Goal: Transaction & Acquisition: Purchase product/service

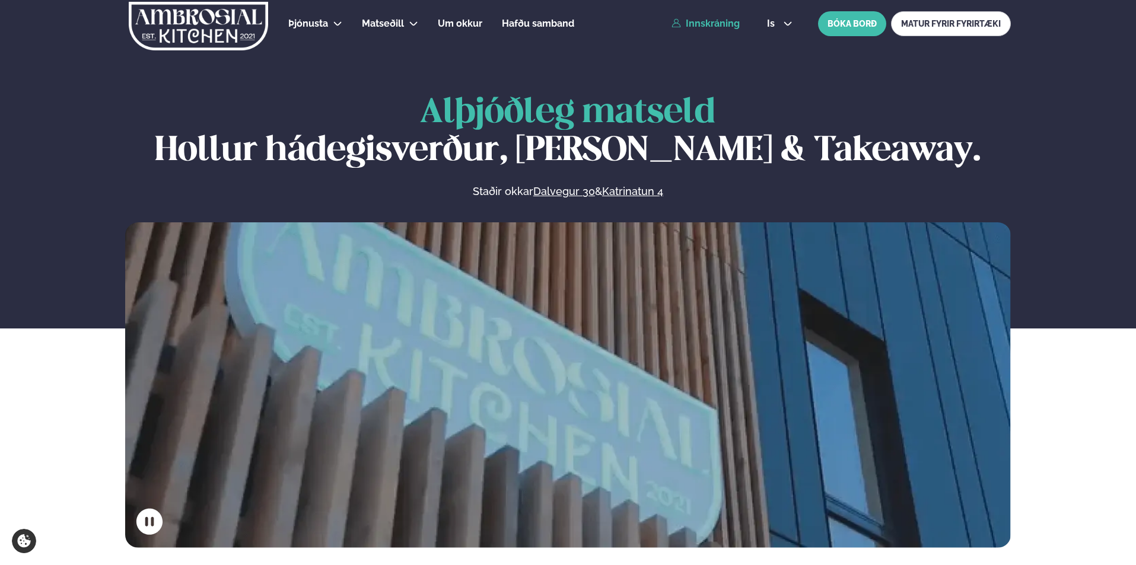
click at [698, 23] on link "Innskráning" at bounding box center [705, 23] width 68 height 11
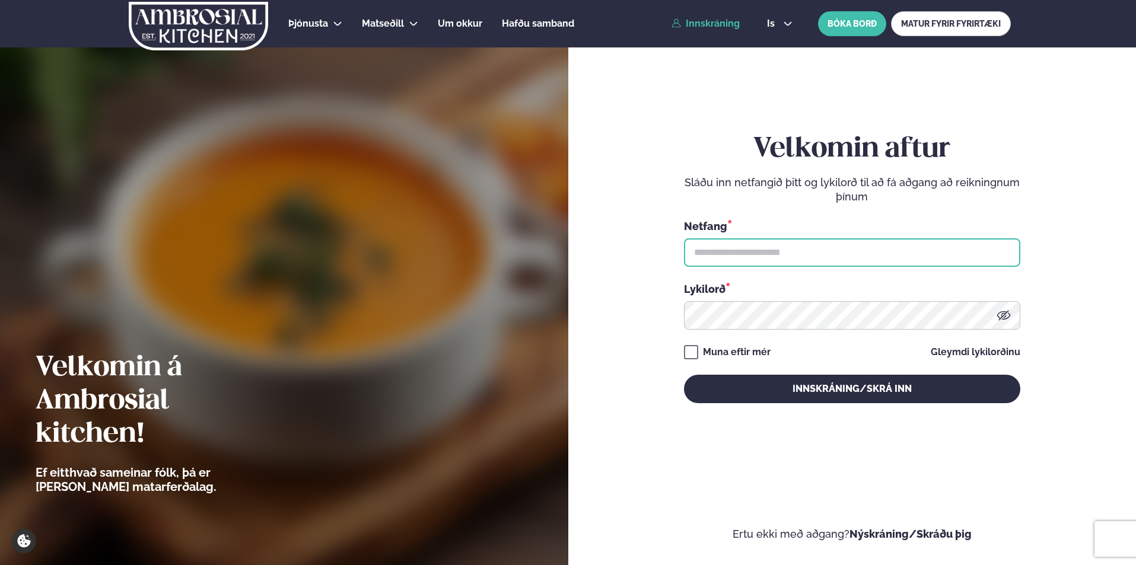
type input "**********"
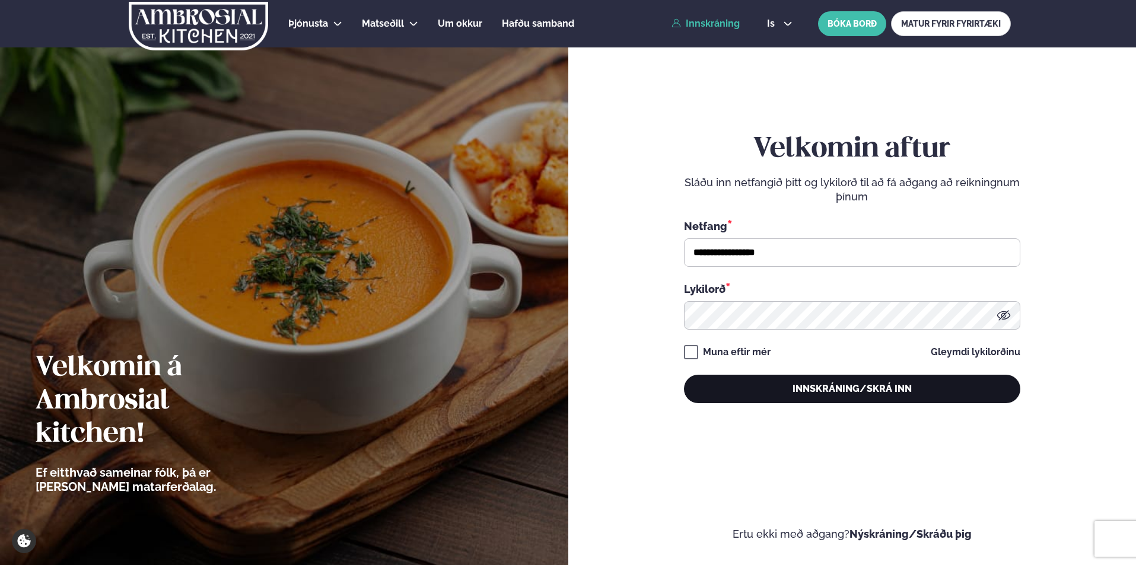
click at [785, 396] on button "Innskráning/Skrá inn" at bounding box center [852, 389] width 336 height 28
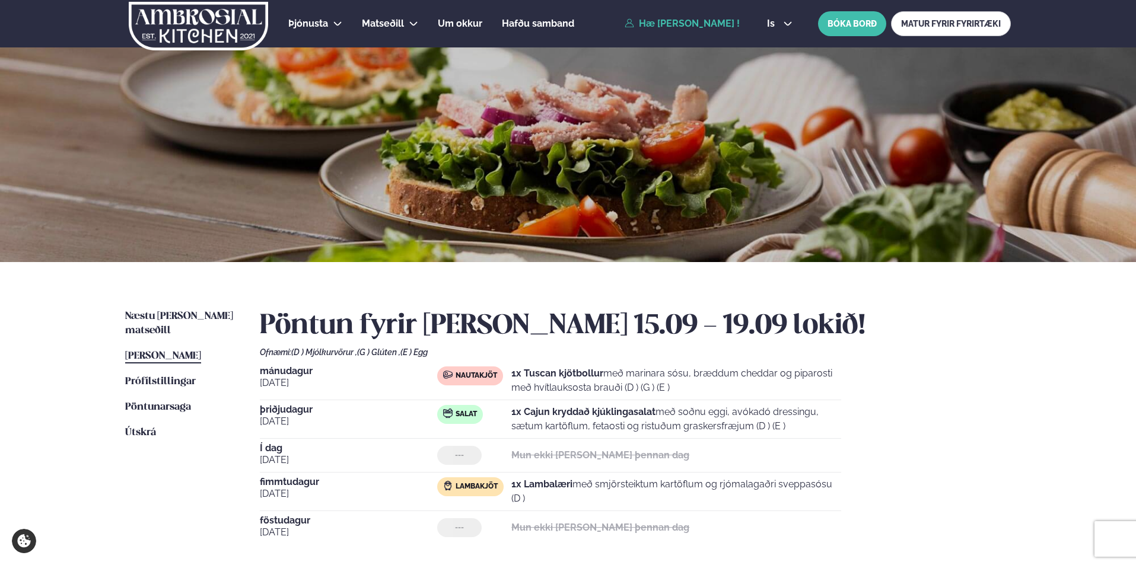
click at [164, 324] on ul "Næstu [PERSON_NAME] matseðill Næsta vika [PERSON_NAME] matseðill [PERSON_NAME] …" at bounding box center [180, 457] width 111 height 294
click at [164, 320] on span "Næstu [PERSON_NAME] matseðill" at bounding box center [179, 323] width 108 height 24
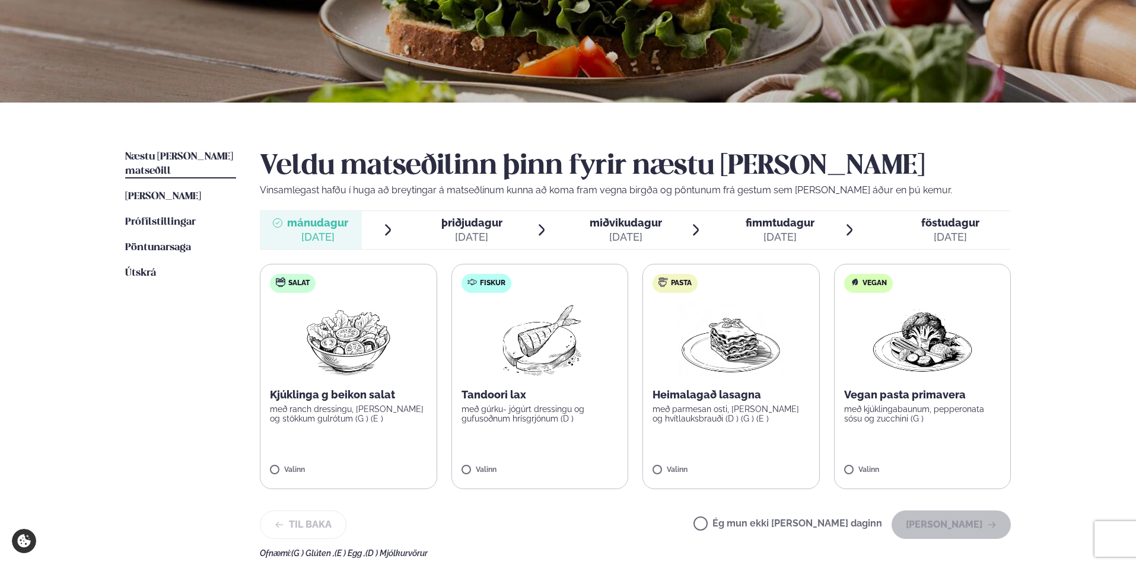
scroll to position [249, 0]
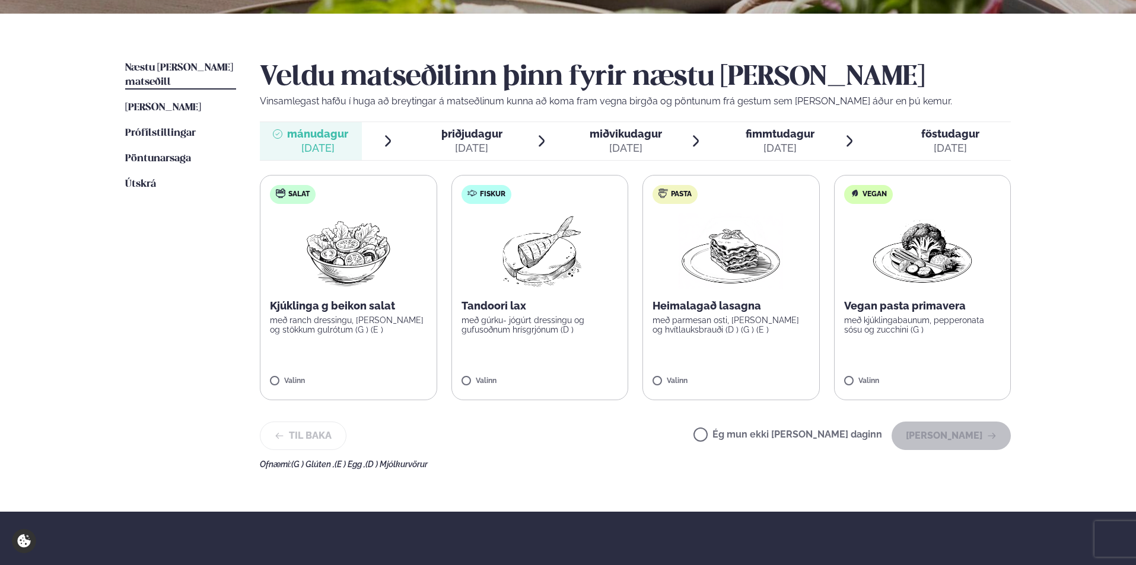
click at [346, 366] on label "Salat Kjúklinga g beikon salat með ranch dressingu, [PERSON_NAME] og stökkum gu…" at bounding box center [348, 287] width 177 height 225
click at [972, 431] on button "[PERSON_NAME]" at bounding box center [950, 436] width 119 height 28
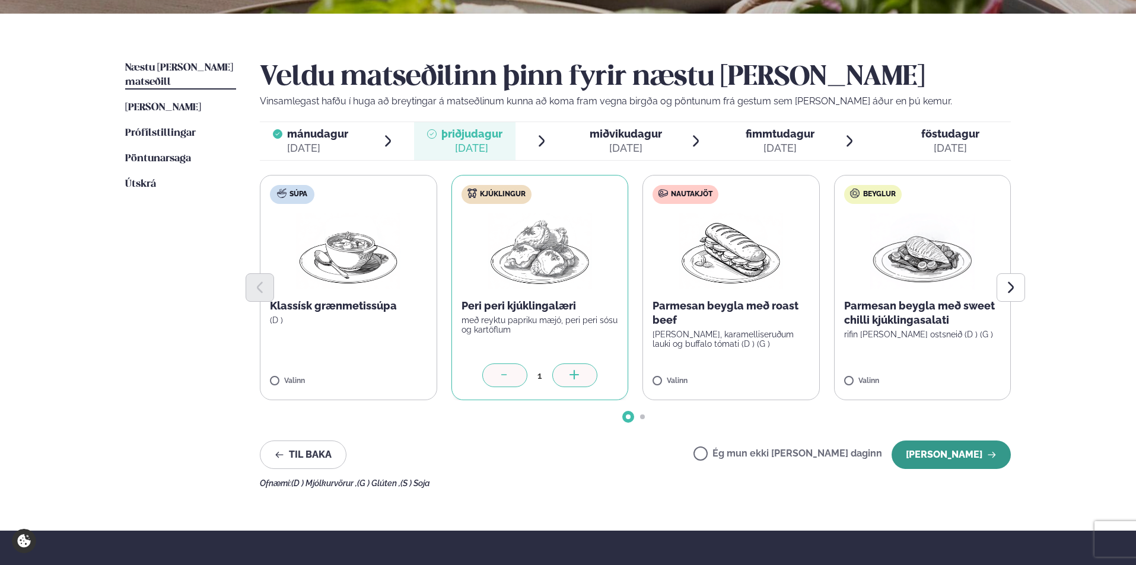
click at [975, 461] on button "[PERSON_NAME]" at bounding box center [950, 455] width 119 height 28
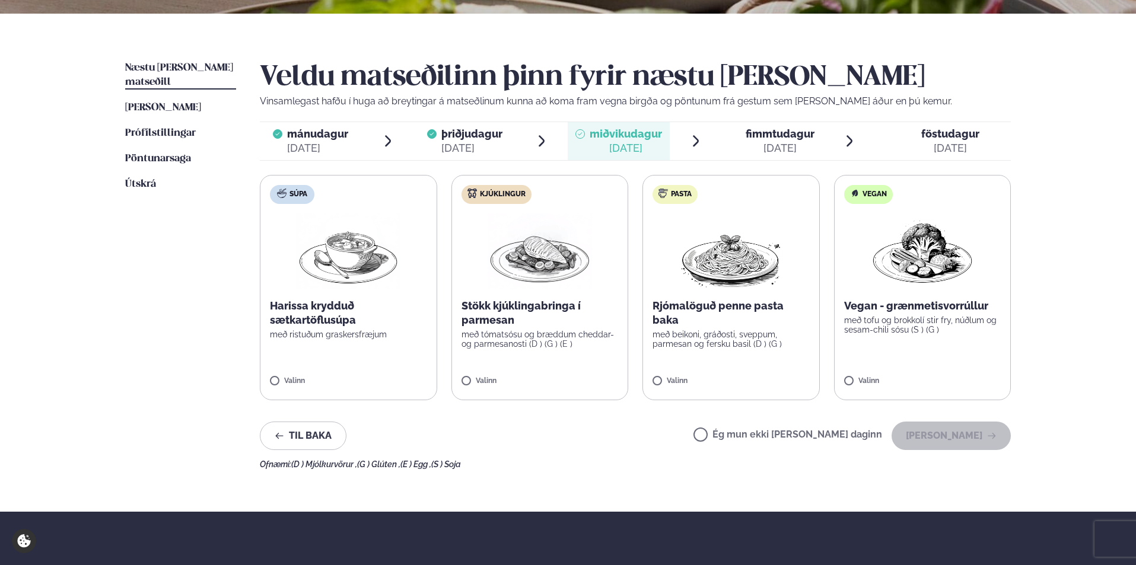
click at [751, 433] on label "Ég mun ekki [PERSON_NAME] daginn" at bounding box center [787, 436] width 189 height 12
click at [941, 435] on button "[PERSON_NAME]" at bounding box center [950, 436] width 119 height 28
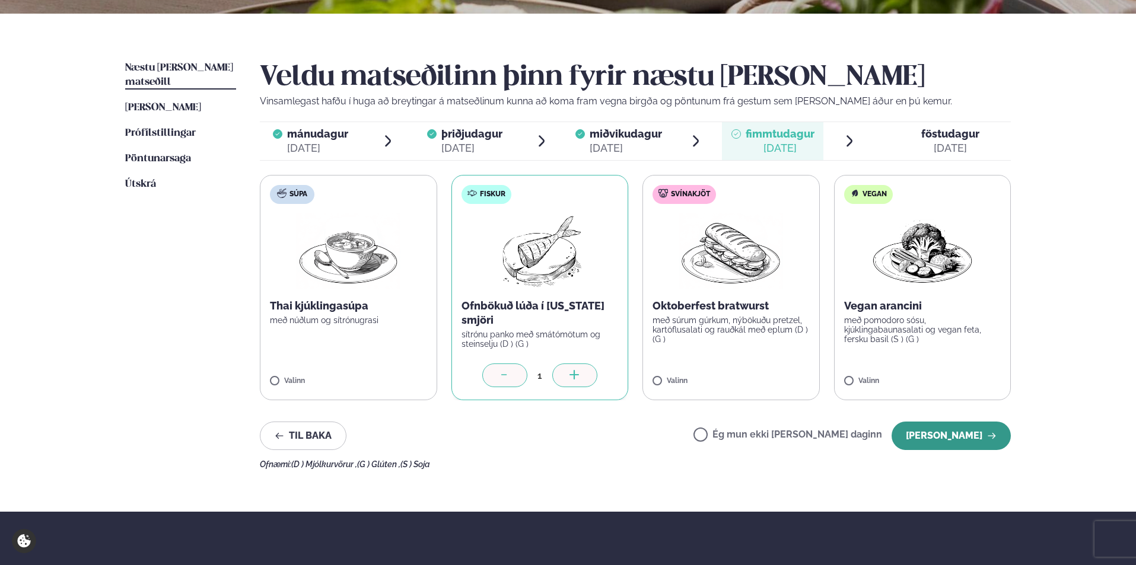
click at [938, 435] on button "[PERSON_NAME]" at bounding box center [950, 436] width 119 height 28
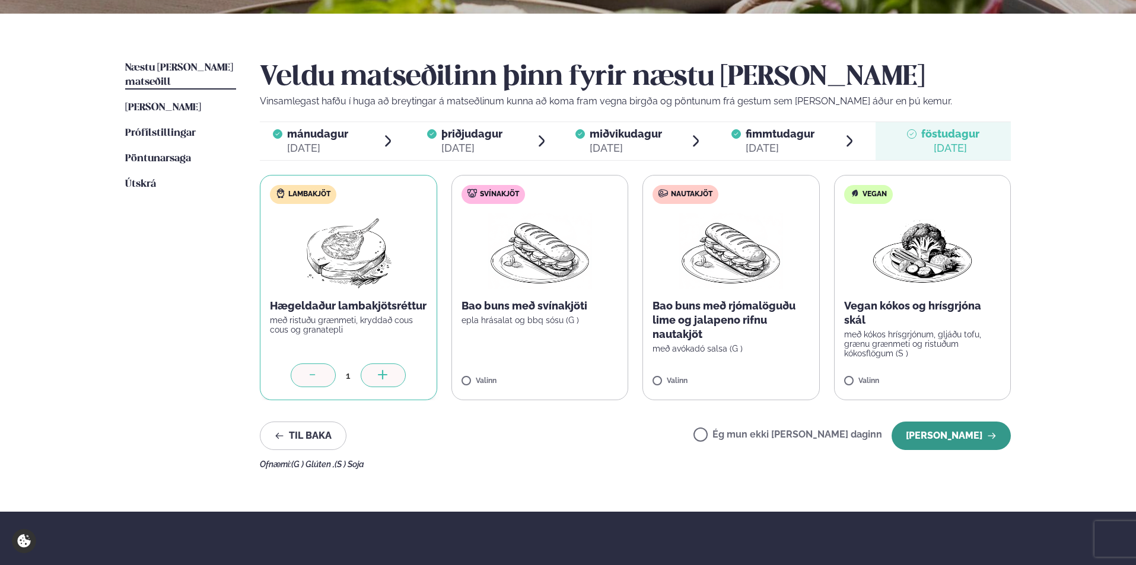
click at [938, 435] on button "[PERSON_NAME]" at bounding box center [950, 436] width 119 height 28
